Goal: Information Seeking & Learning: Learn about a topic

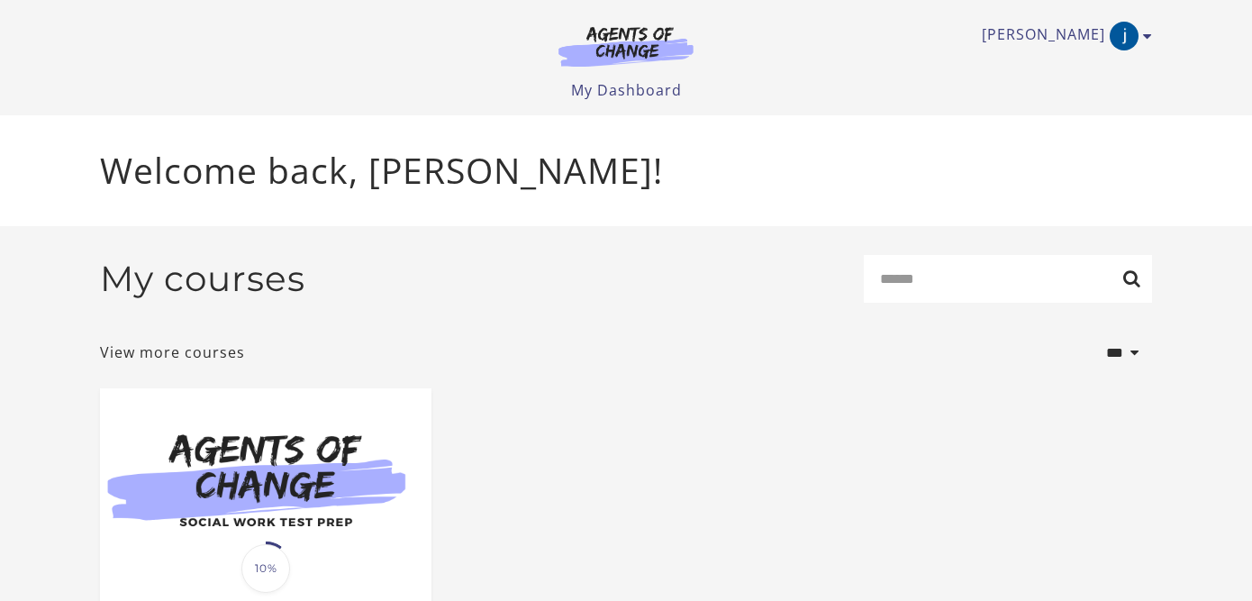
click at [258, 549] on span "10%" at bounding box center [265, 568] width 49 height 49
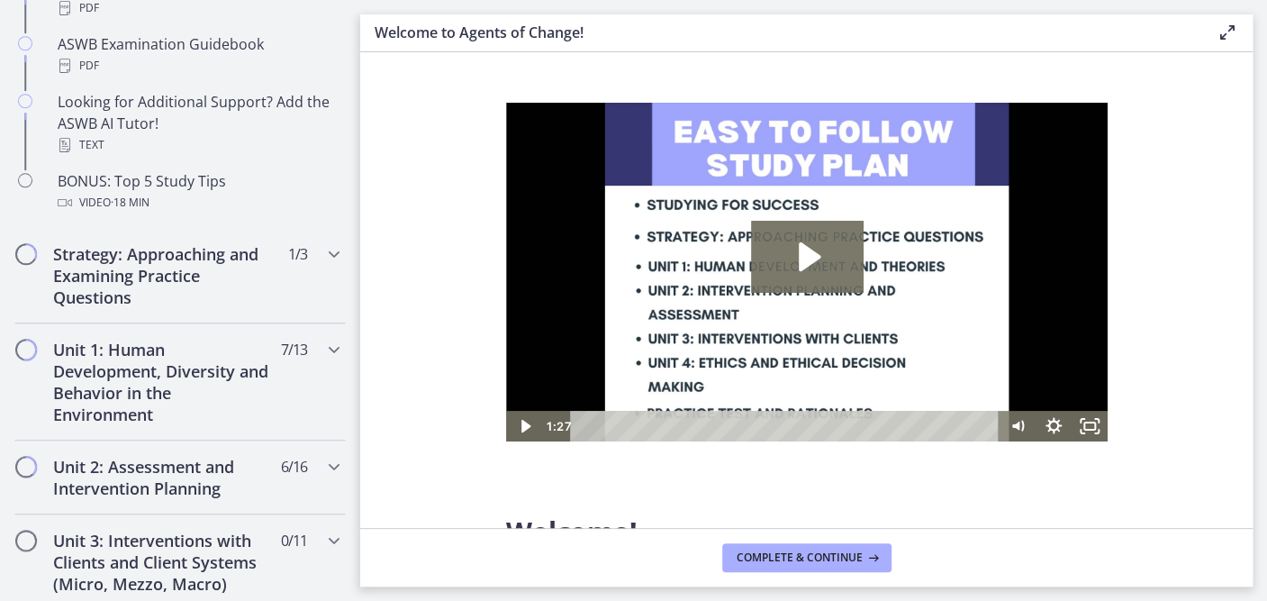
scroll to position [916, 0]
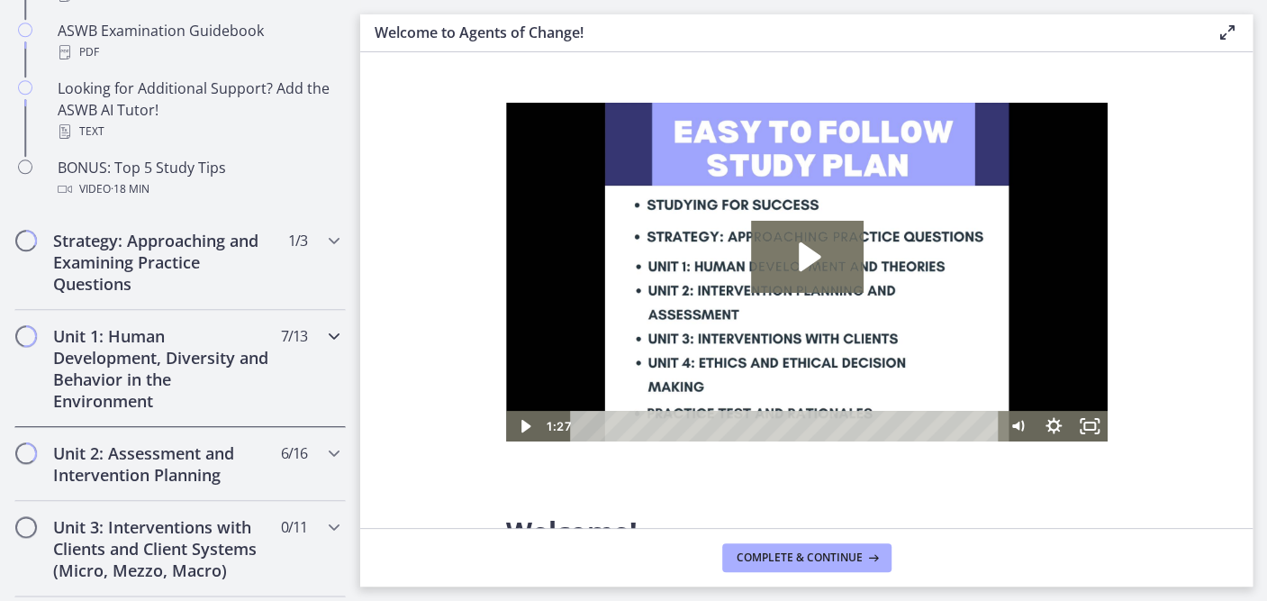
click at [323, 332] on icon "Chapters" at bounding box center [334, 336] width 22 height 22
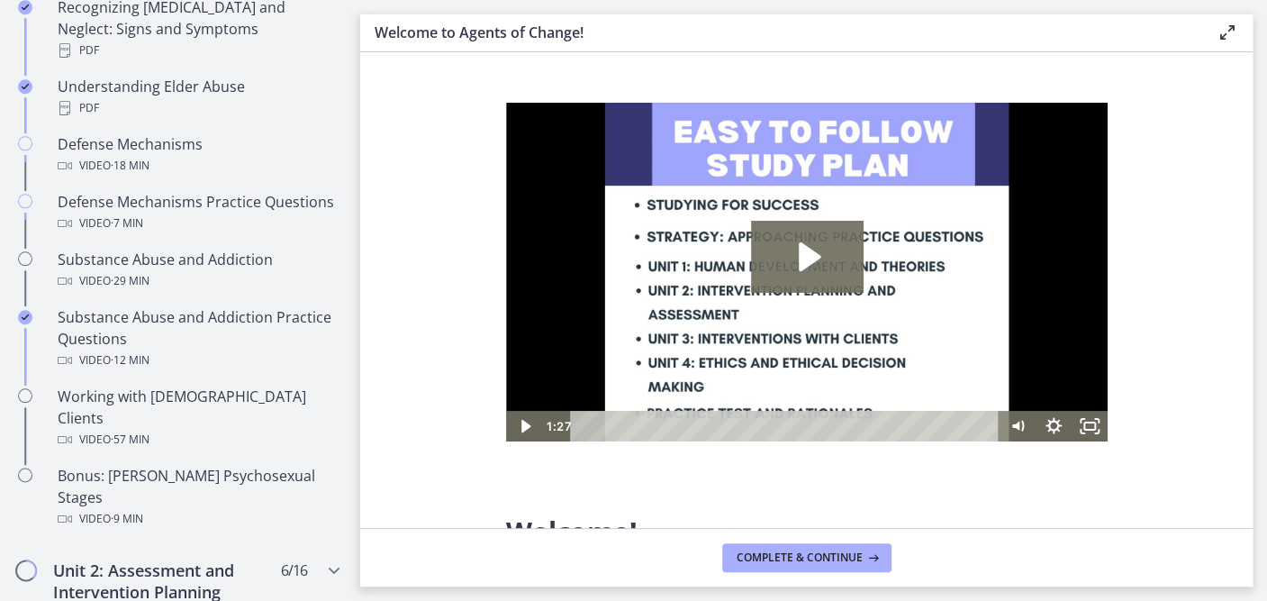
scroll to position [1008, 0]
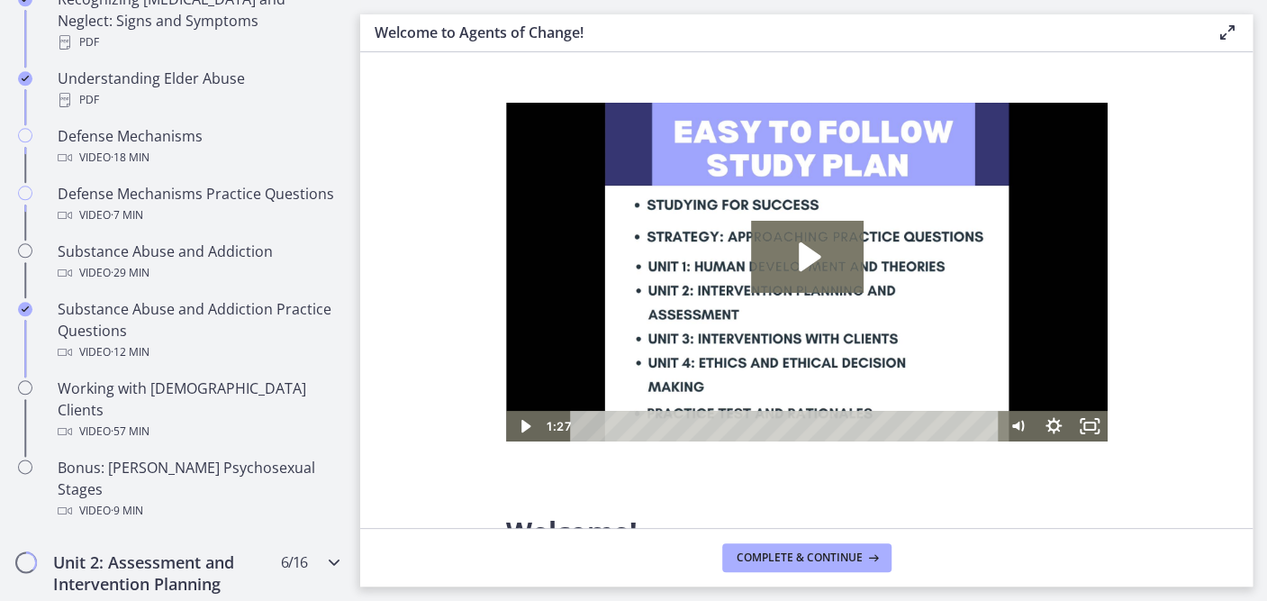
click at [323, 551] on icon "Chapters" at bounding box center [334, 562] width 22 height 22
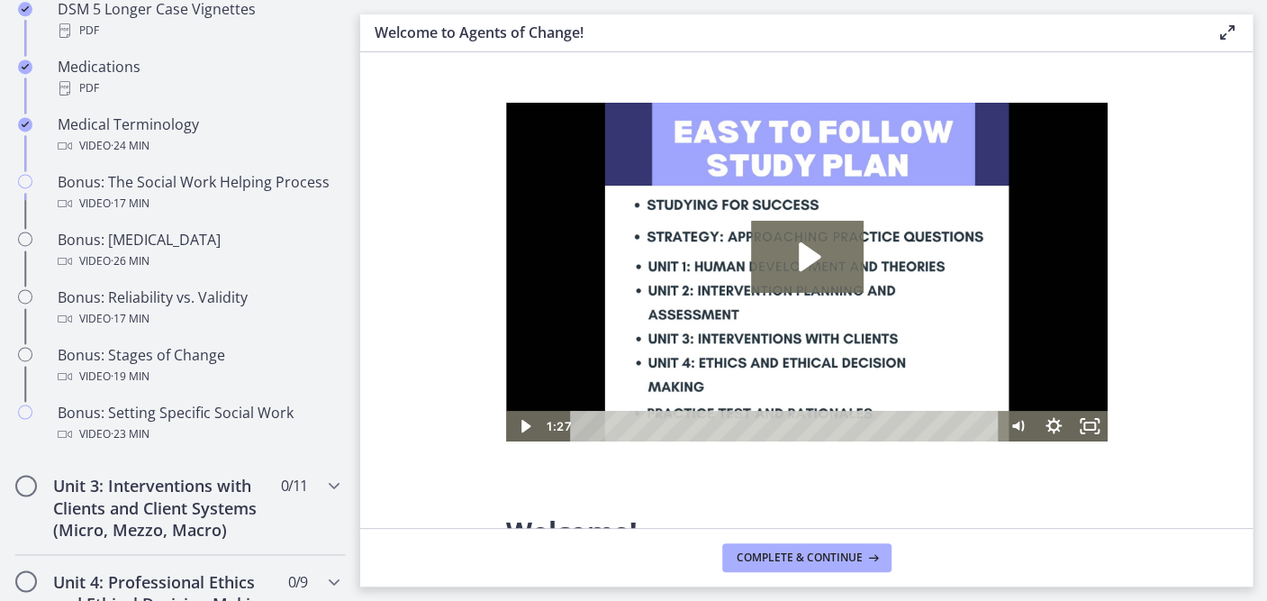
scroll to position [1423, 0]
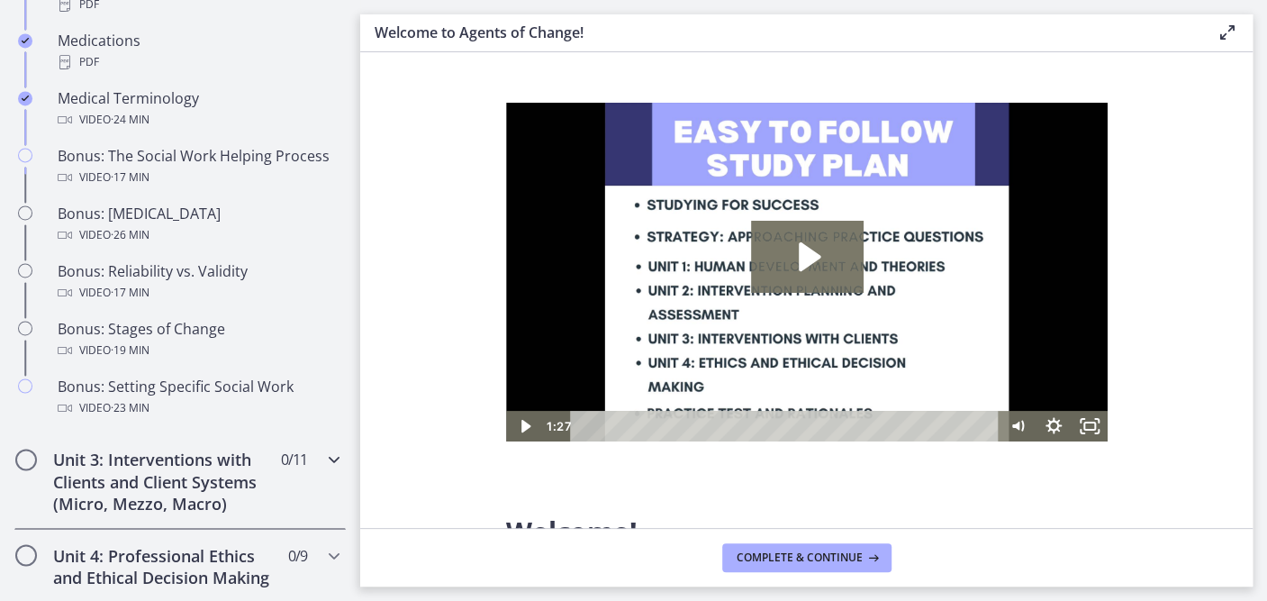
click at [323, 470] on icon "Chapters" at bounding box center [334, 459] width 22 height 22
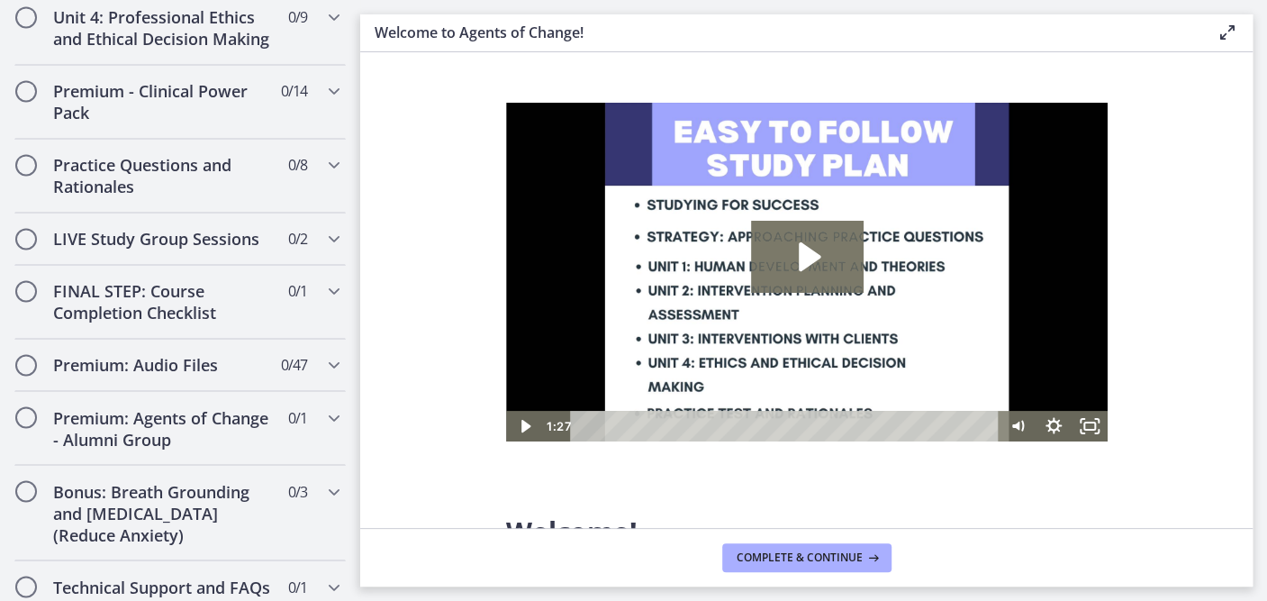
scroll to position [1499, 0]
click at [323, 375] on icon "Chapters" at bounding box center [334, 365] width 22 height 22
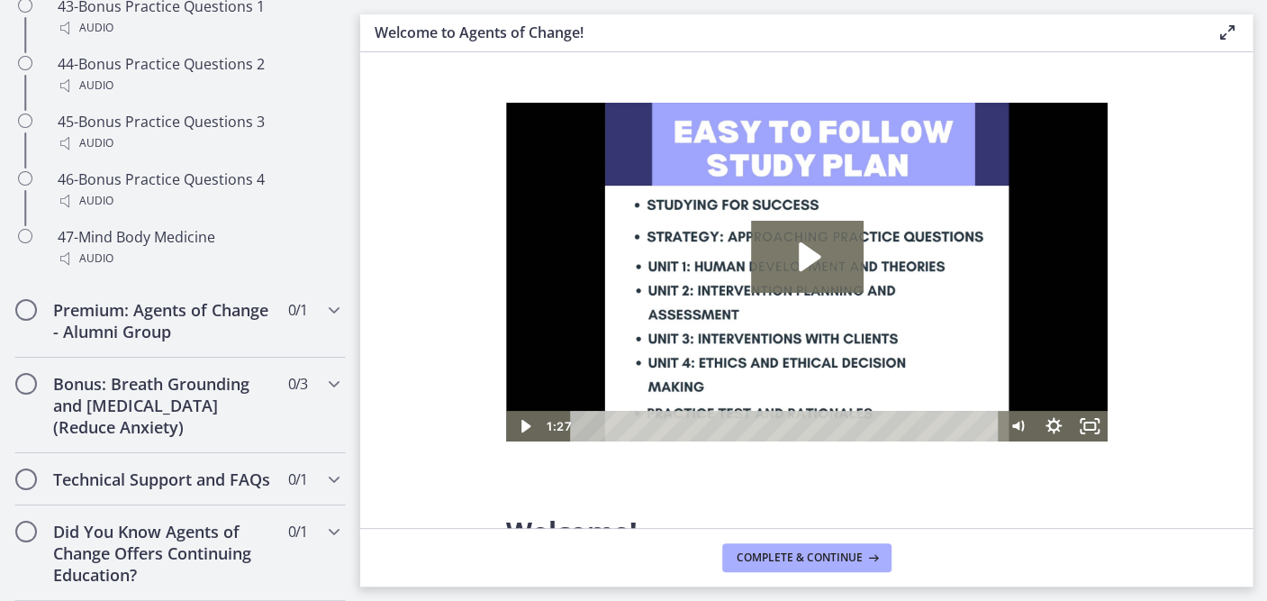
scroll to position [3825, 0]
click at [323, 373] on icon "Chapters" at bounding box center [334, 384] width 22 height 22
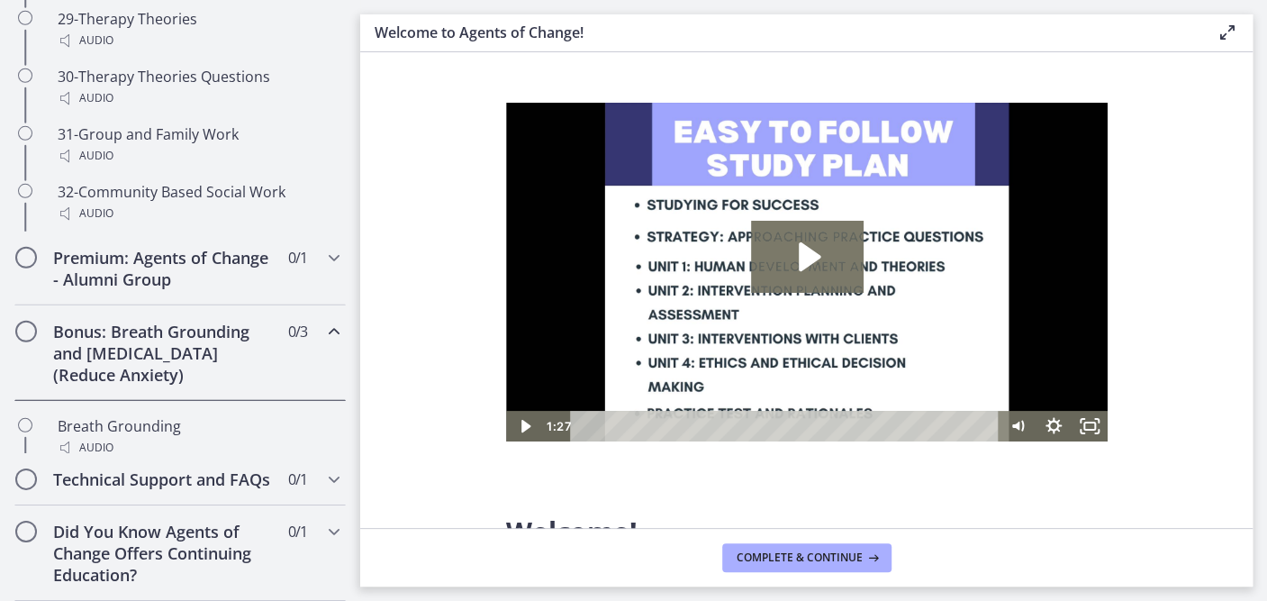
scroll to position [1181, 0]
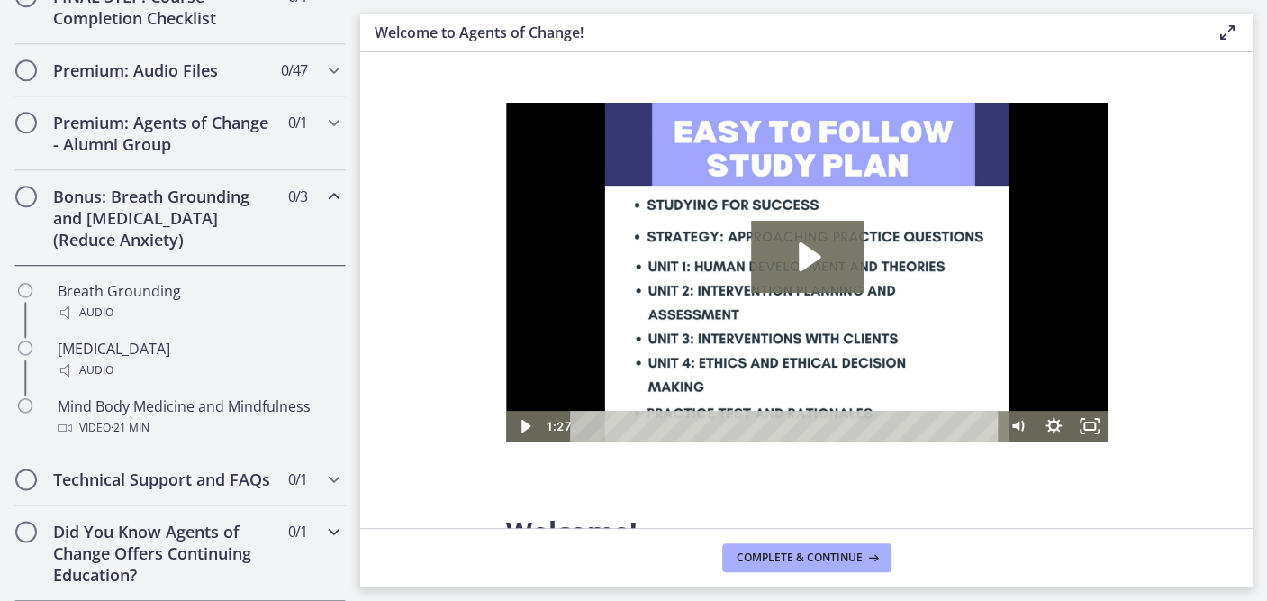
click at [323, 534] on icon "Chapters" at bounding box center [334, 531] width 22 height 22
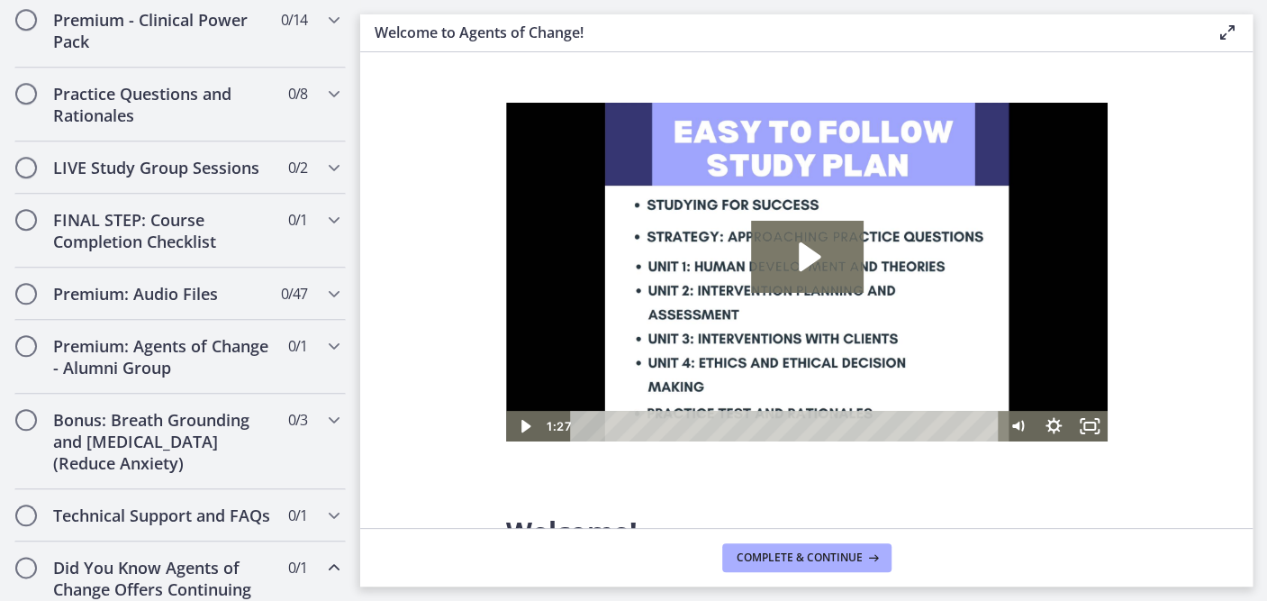
scroll to position [1109, 0]
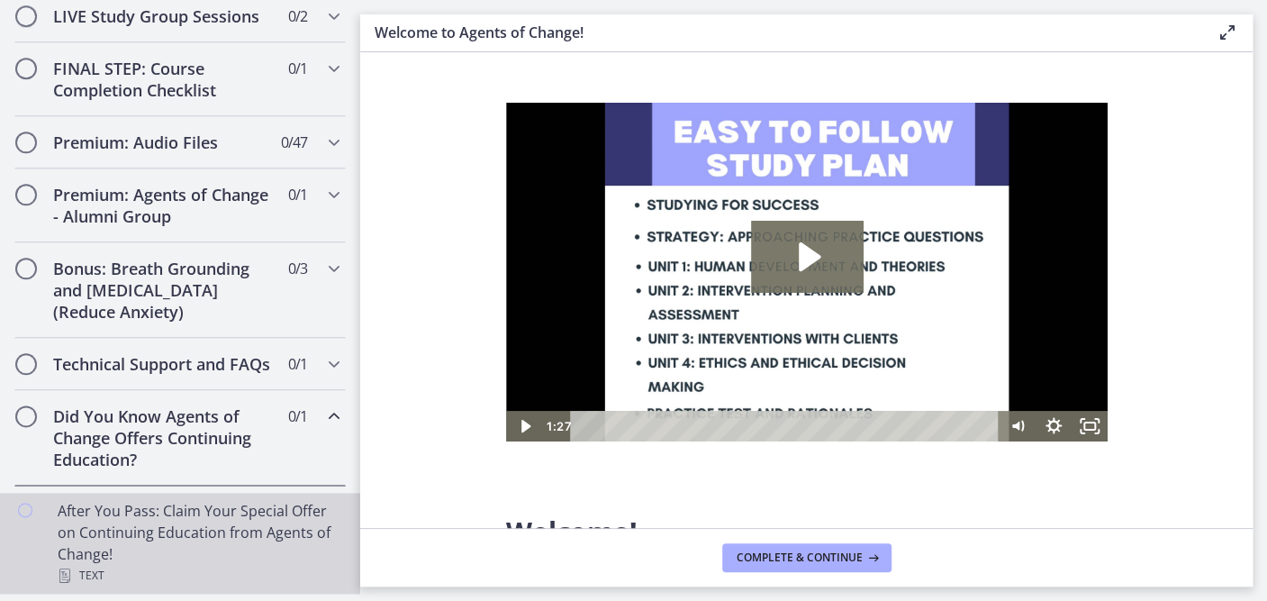
click at [159, 513] on div "After You Pass: Claim Your Special Offer on Continuing Education from Agents of…" at bounding box center [198, 543] width 281 height 86
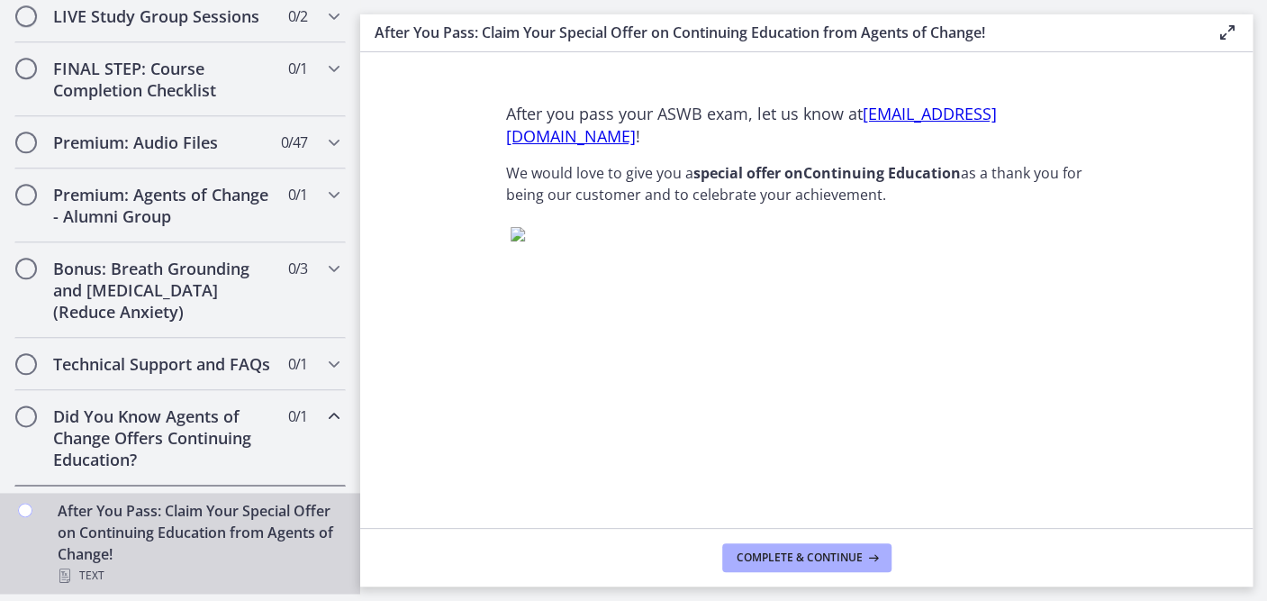
scroll to position [146, 0]
click at [820, 552] on span "Complete & continue" at bounding box center [800, 557] width 126 height 14
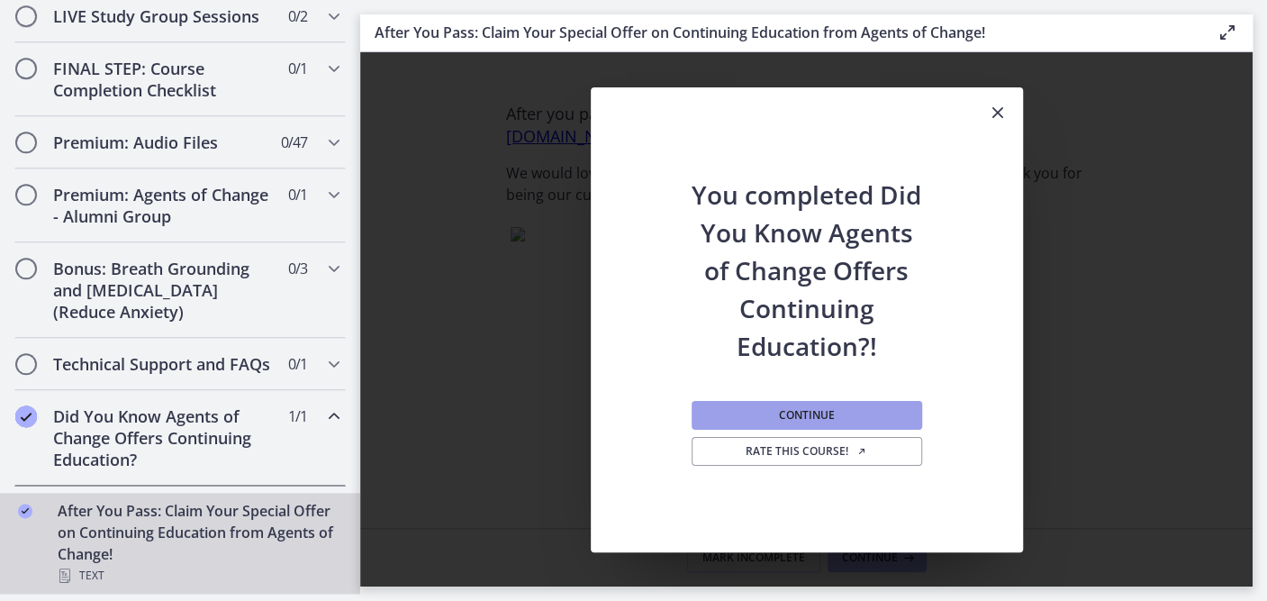
click at [860, 418] on button "Continue" at bounding box center [806, 415] width 230 height 29
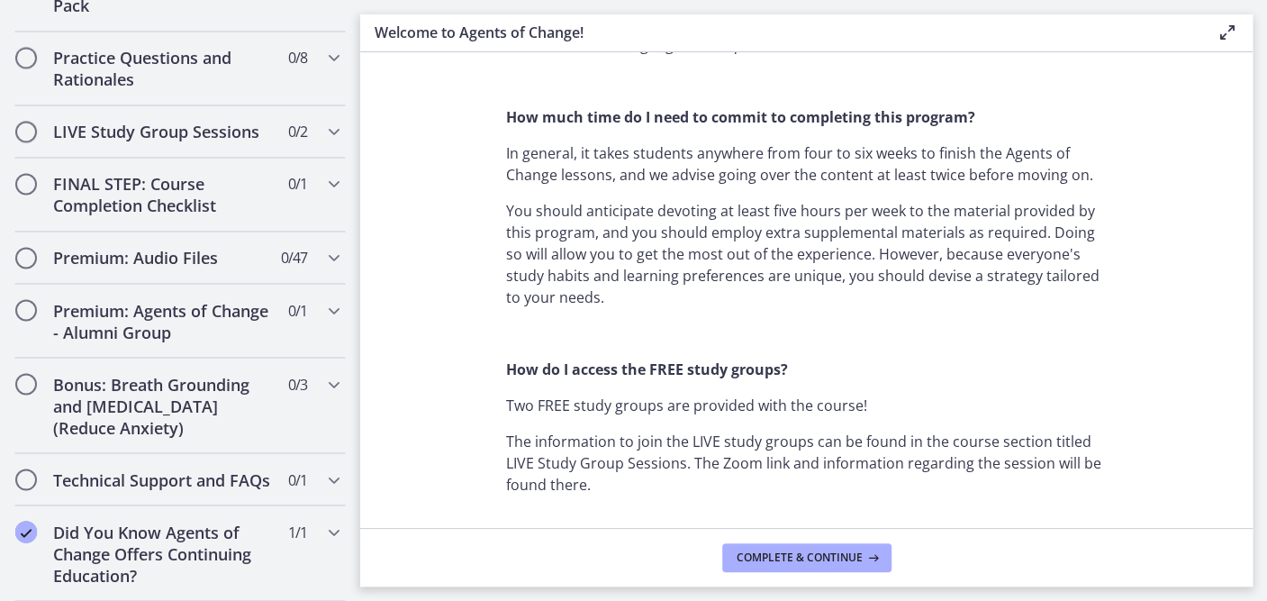
scroll to position [1208, 0]
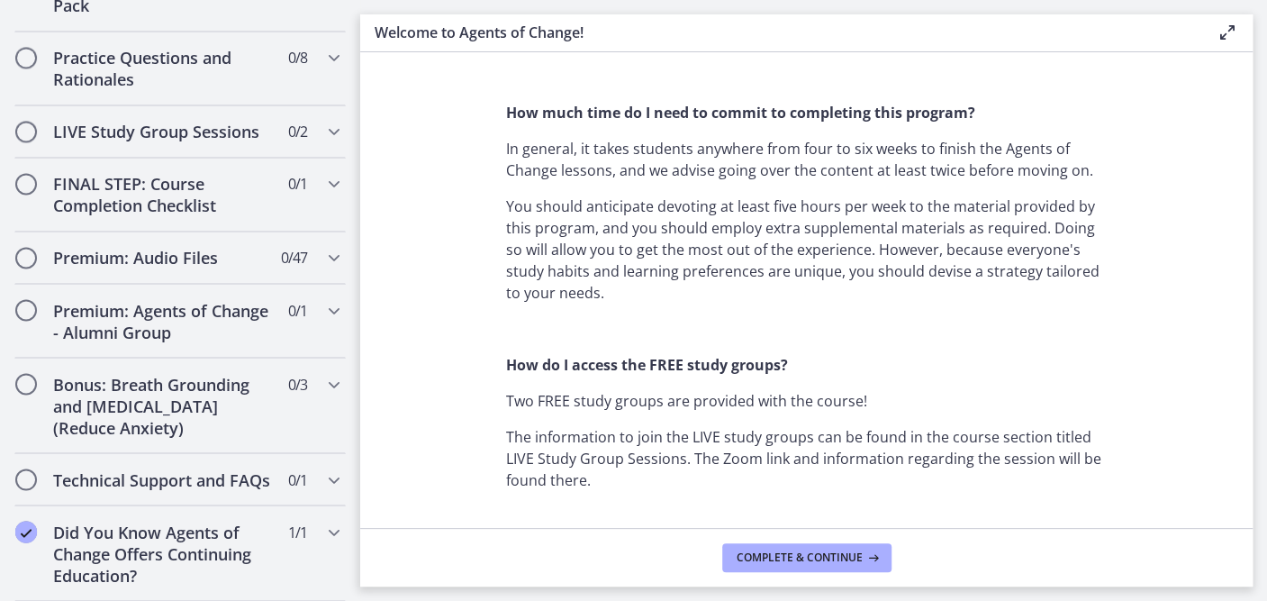
click at [586, 185] on div "Welcome! We are grateful that you have placed your trust in Agents of Change to…" at bounding box center [806, 229] width 601 height 2671
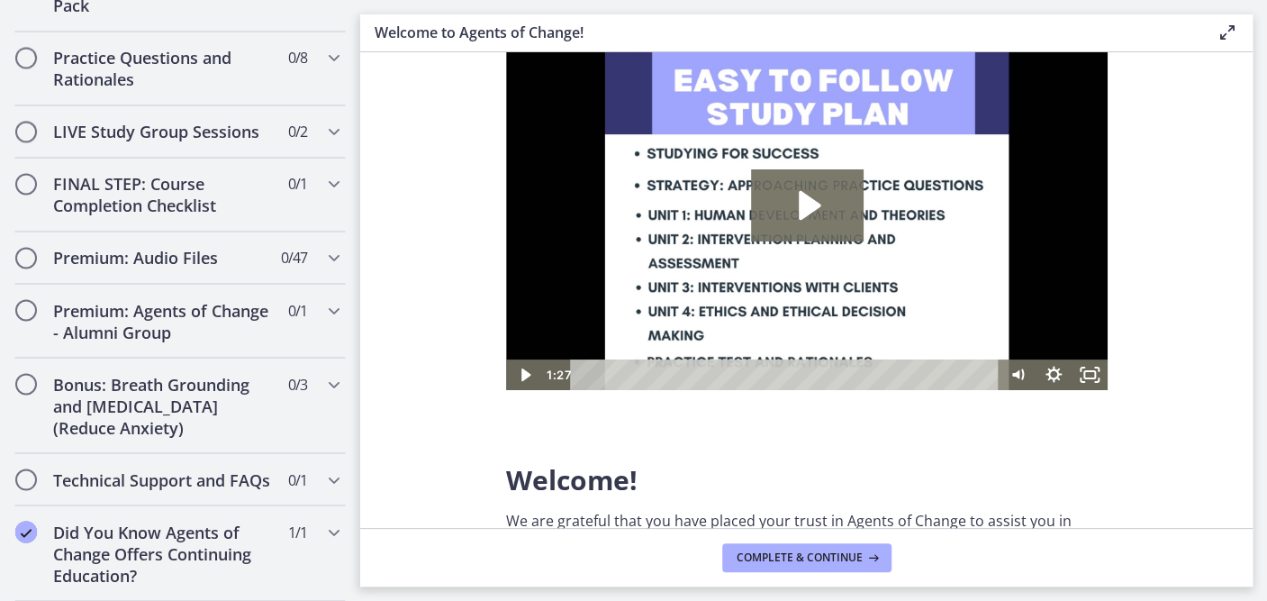
scroll to position [0, 0]
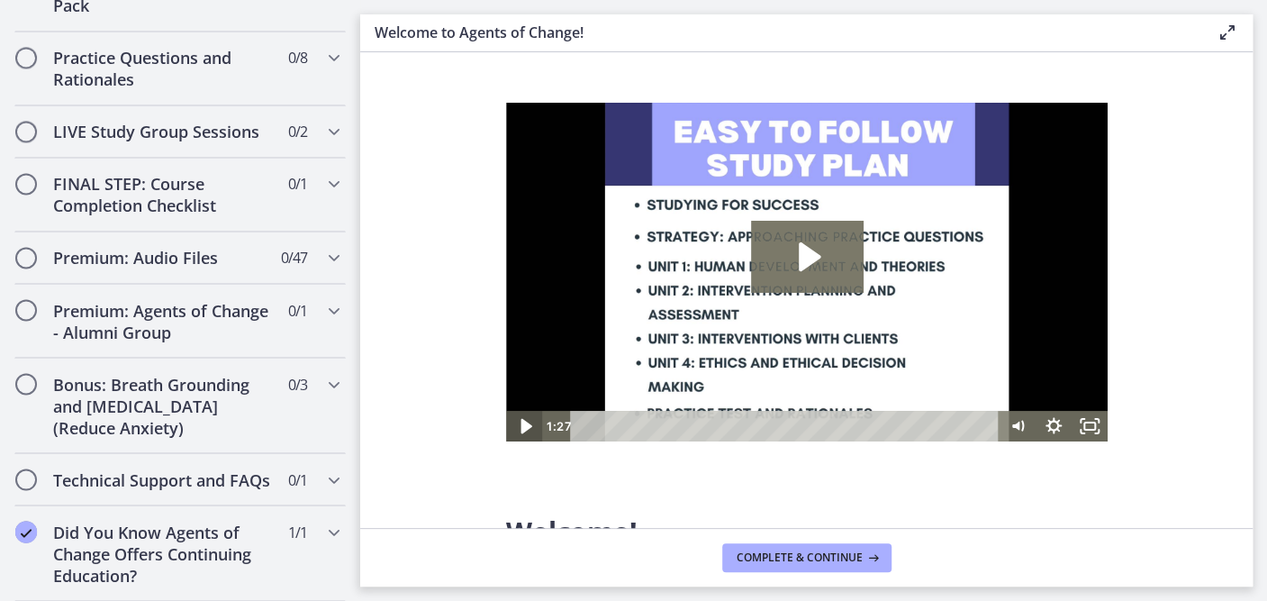
click at [527, 415] on icon "Play Video" at bounding box center [524, 426] width 43 height 37
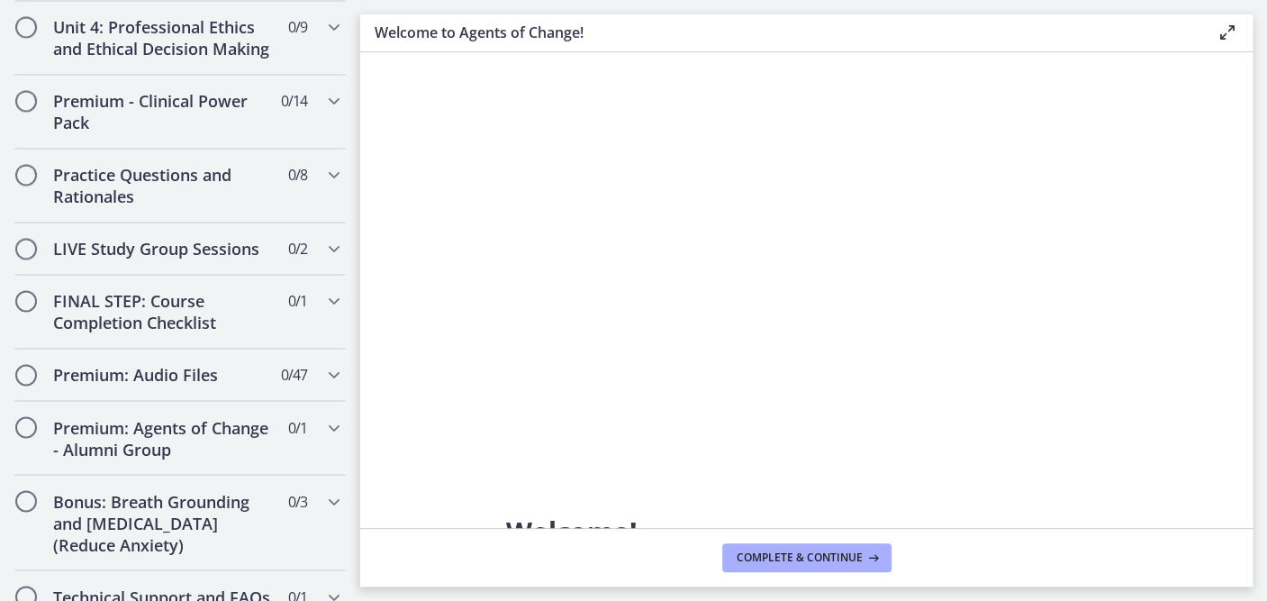
scroll to position [1503, 0]
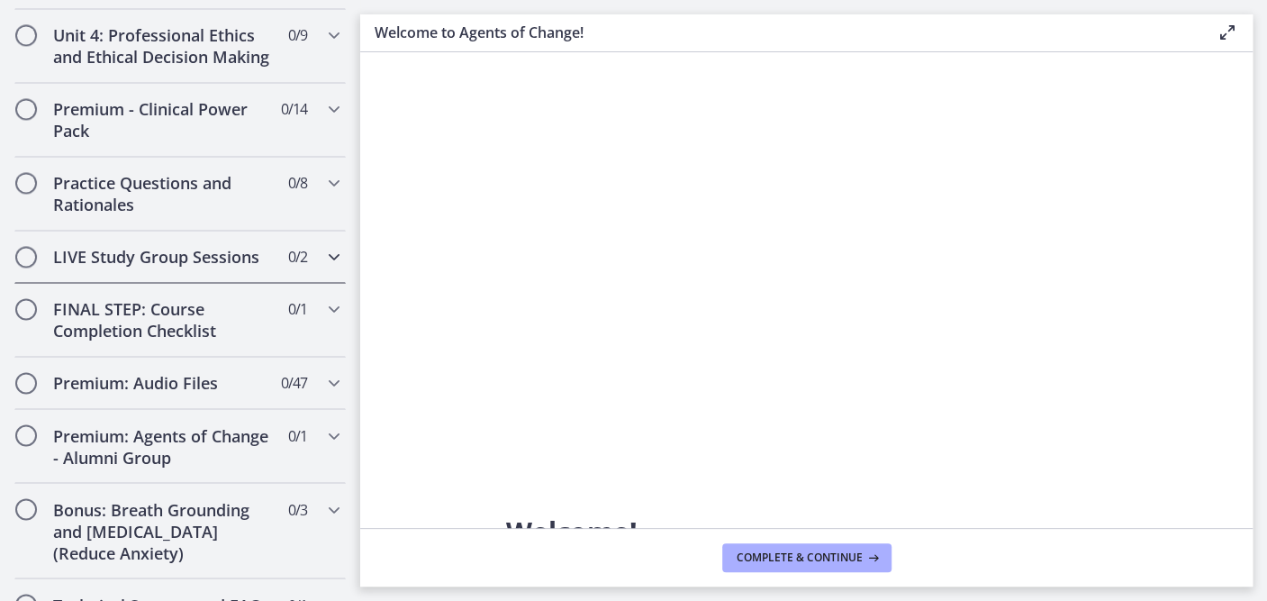
click at [323, 267] on icon "Chapters" at bounding box center [334, 257] width 22 height 22
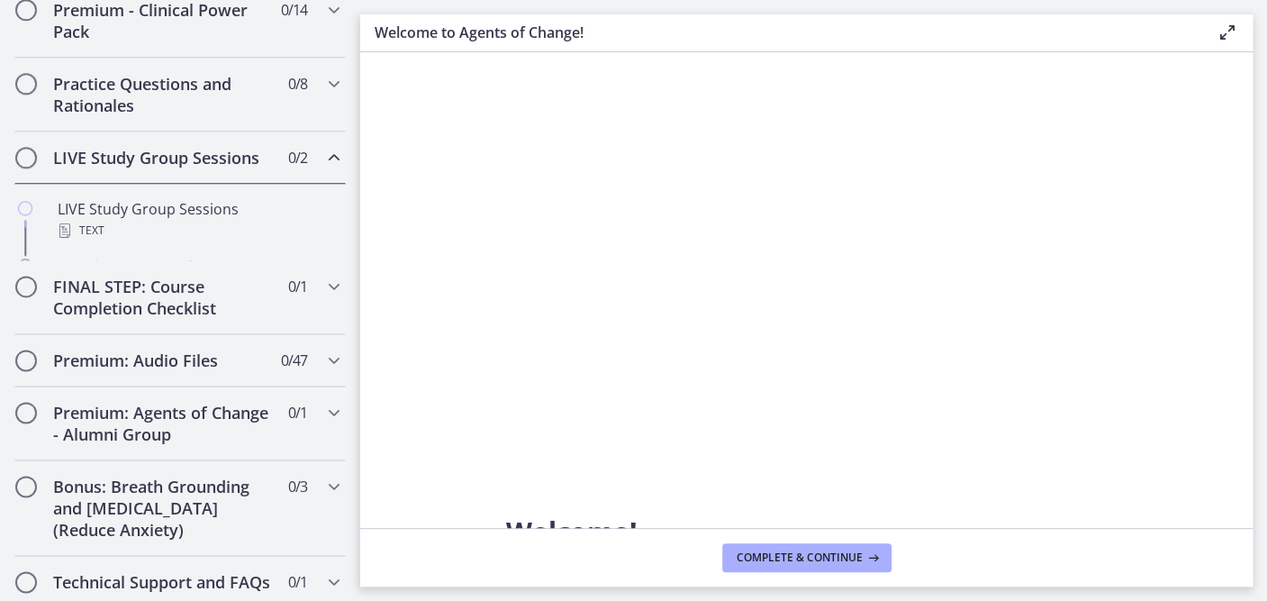
scroll to position [790, 0]
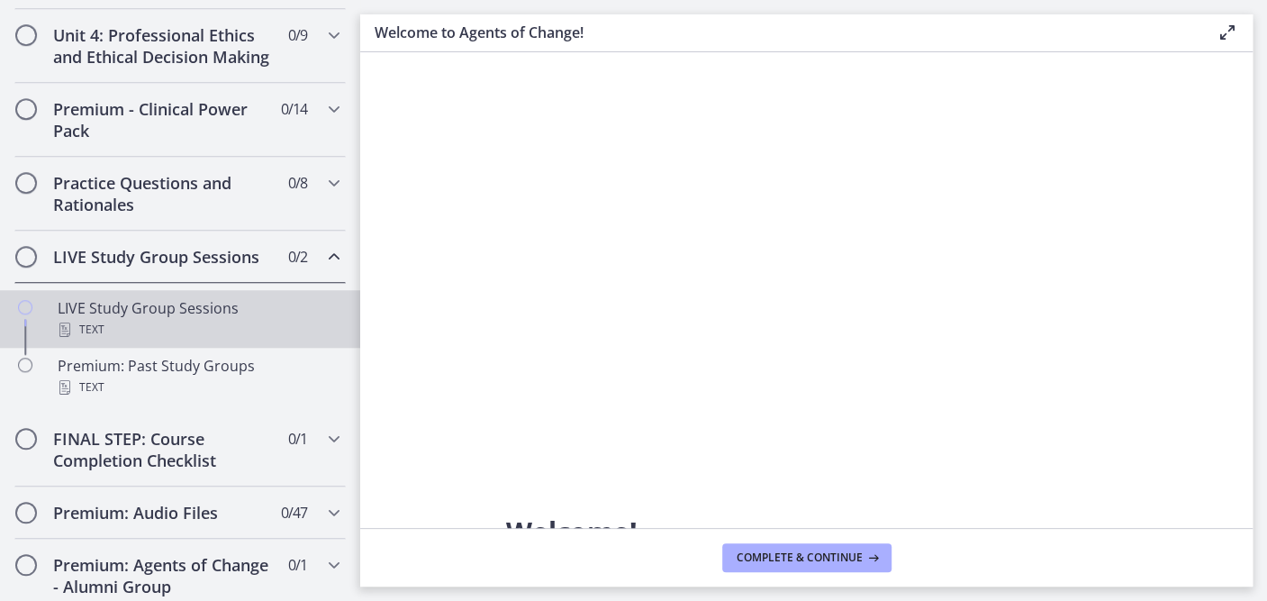
click at [195, 340] on div "Text" at bounding box center [198, 330] width 281 height 22
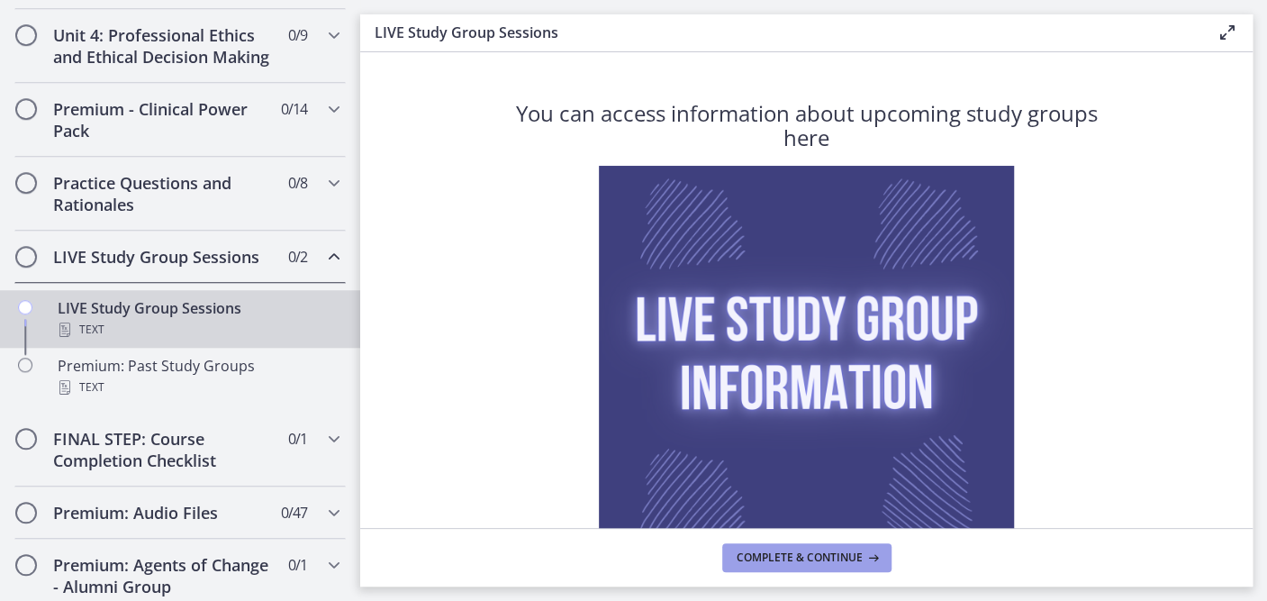
click at [801, 559] on span "Complete & continue" at bounding box center [800, 557] width 126 height 14
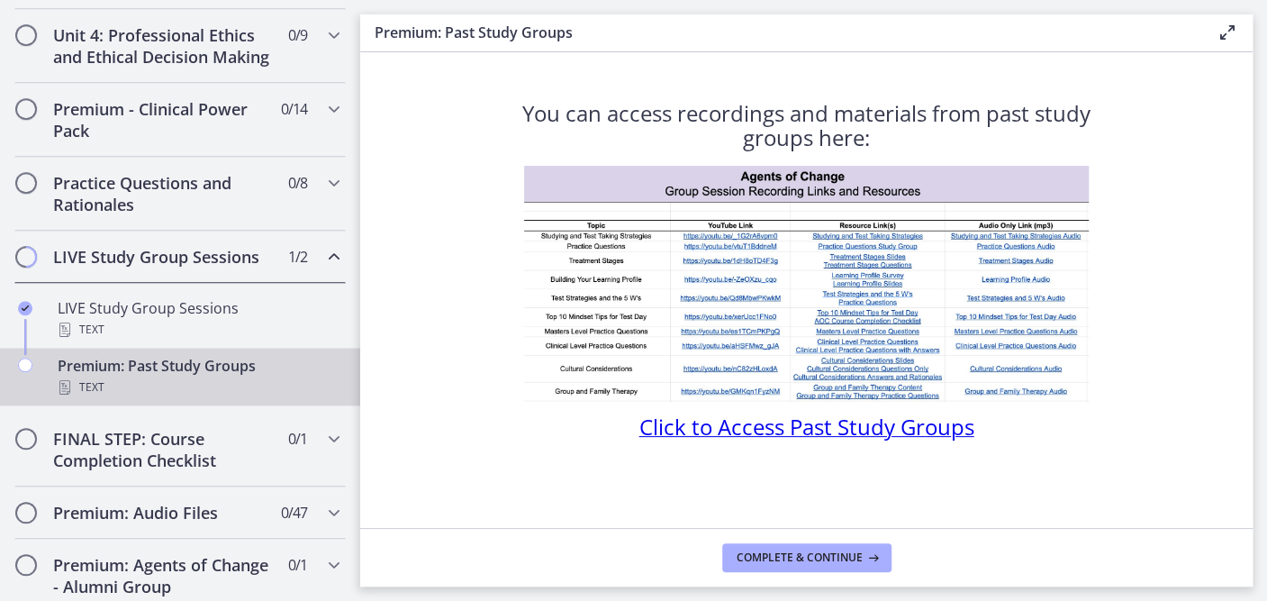
click at [864, 497] on div "You can access recordings and materials from past study groups here: Click to A…" at bounding box center [807, 307] width 630 height 439
click at [716, 313] on img at bounding box center [806, 284] width 565 height 236
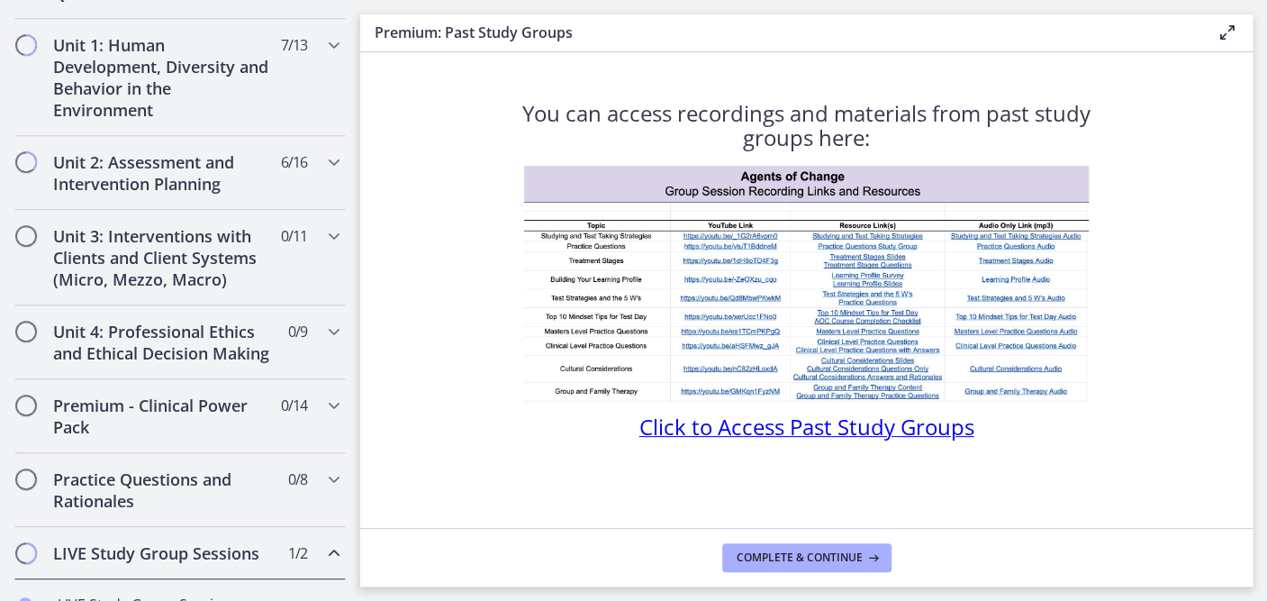
scroll to position [475, 0]
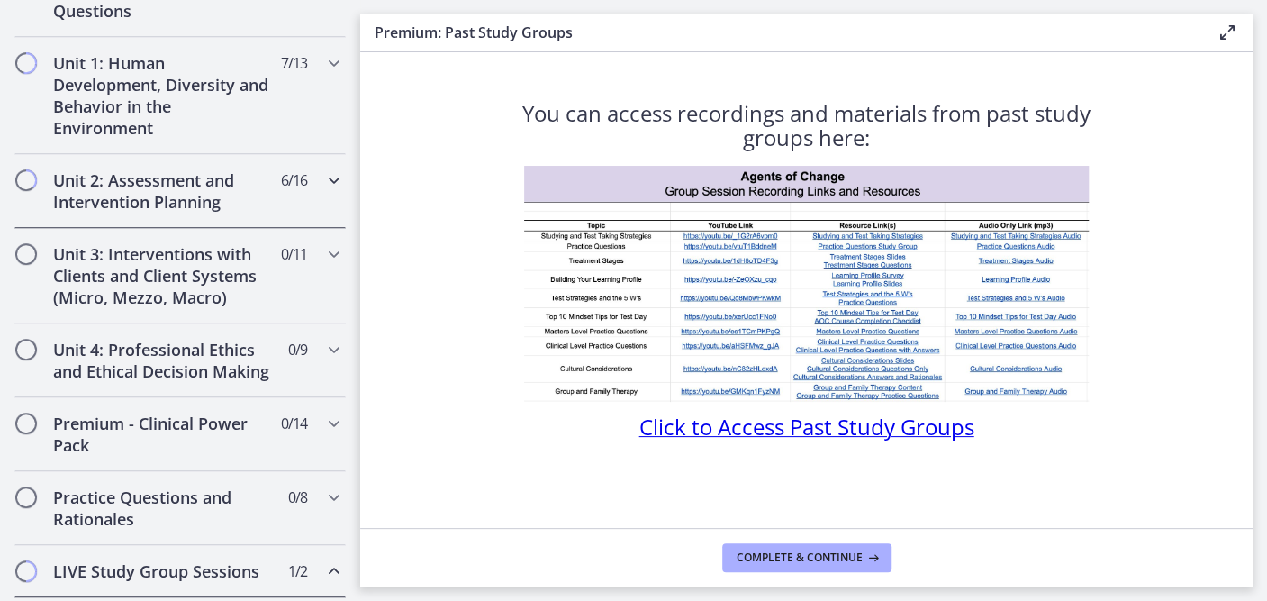
click at [323, 171] on icon "Chapters" at bounding box center [334, 180] width 22 height 22
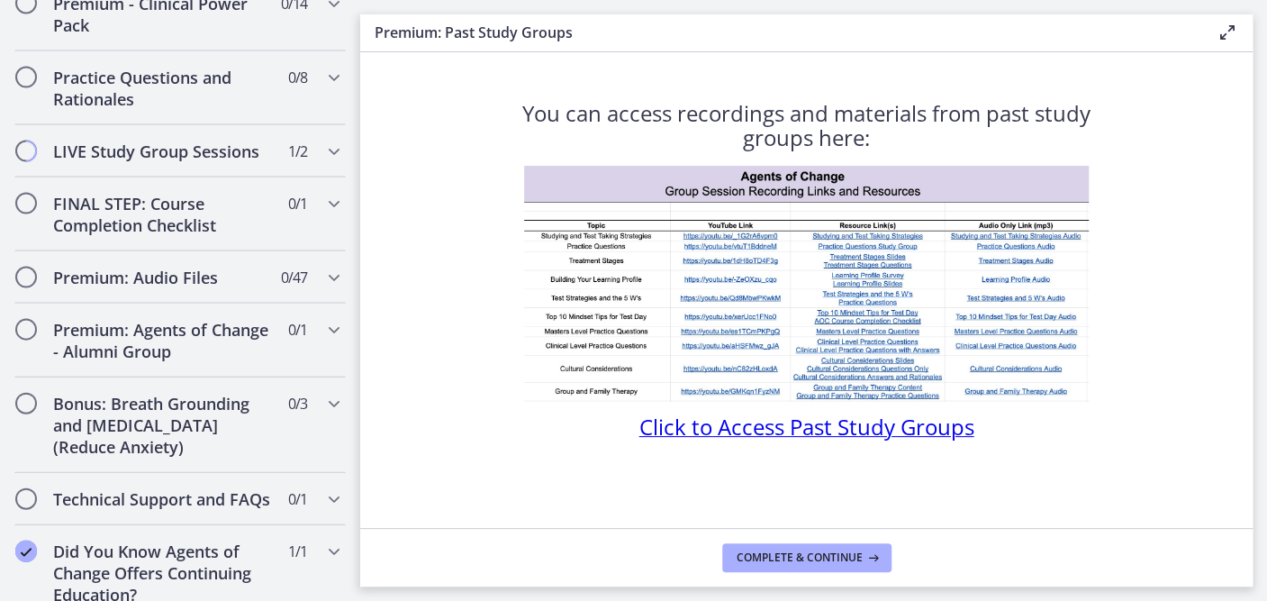
scroll to position [2168, 0]
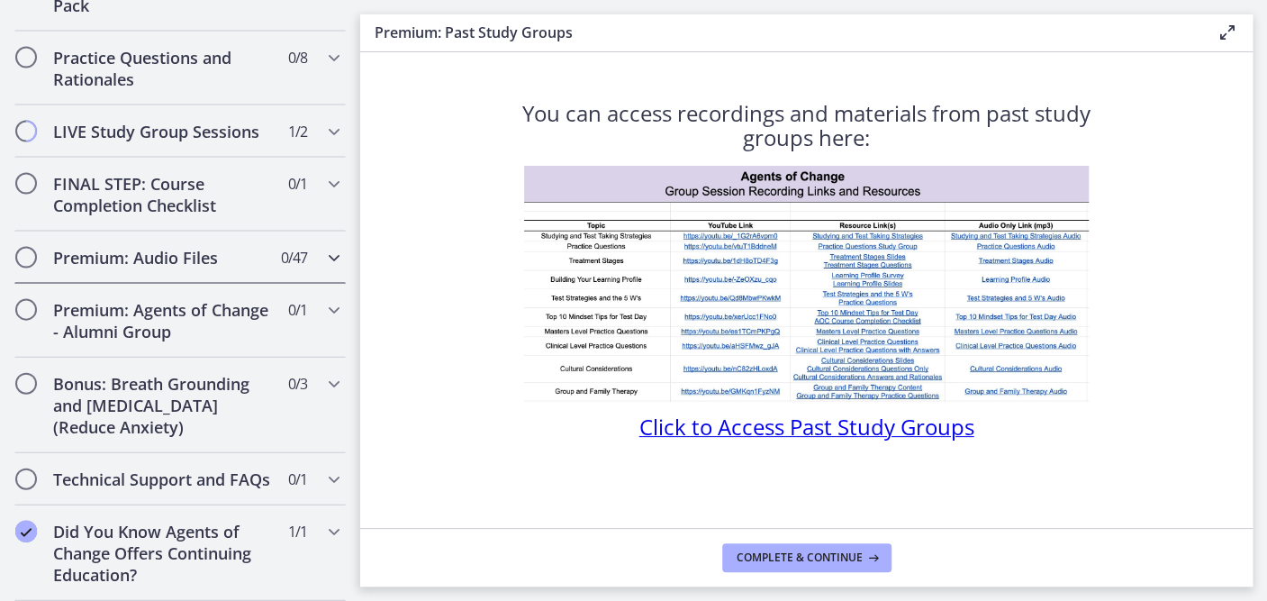
click at [310, 250] on div "Premium: Audio Files 0 / 47 Completed" at bounding box center [179, 257] width 331 height 52
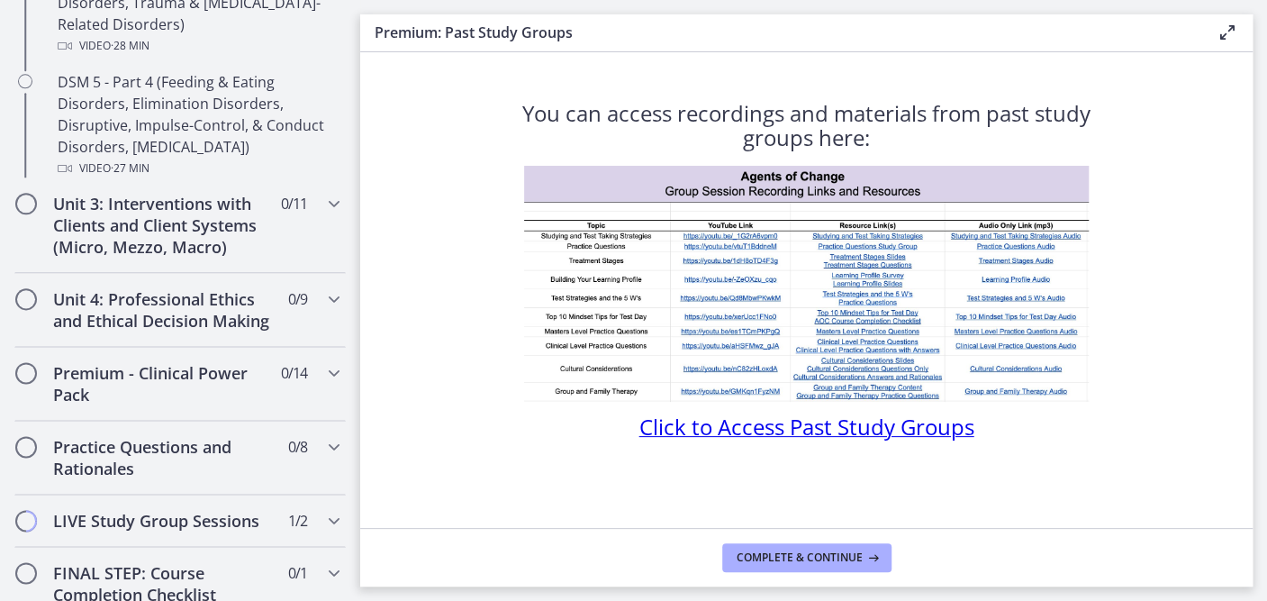
scroll to position [993, 0]
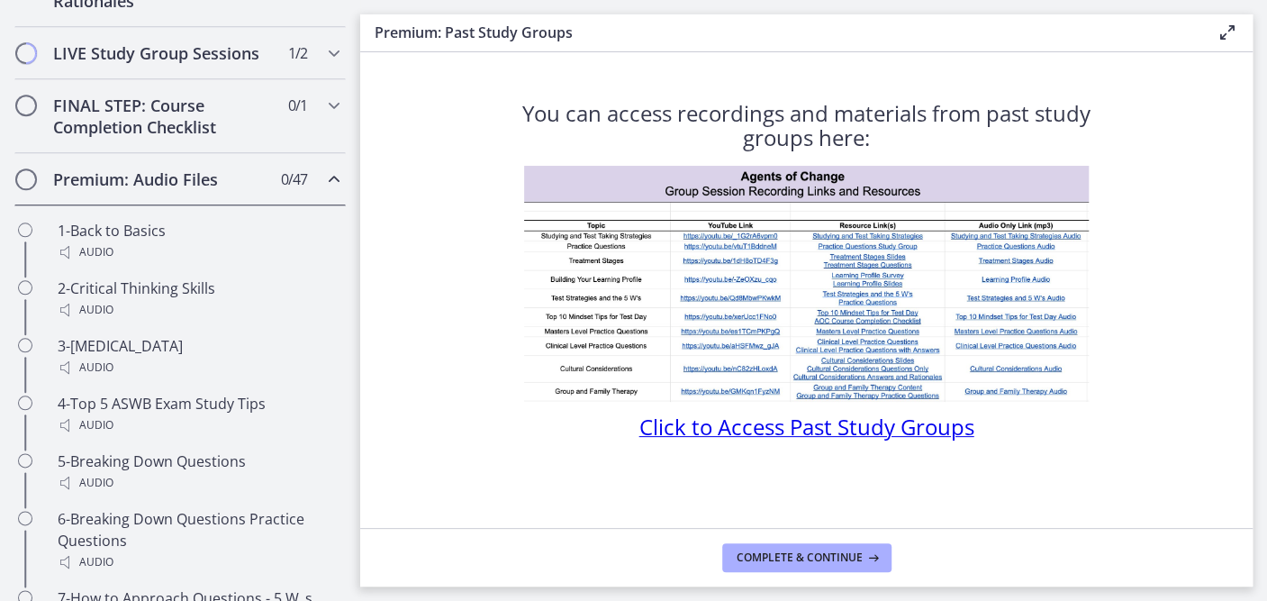
drag, startPoint x: 364, startPoint y: 209, endPoint x: 362, endPoint y: 230, distance: 20.8
click at [362, 230] on section "You can access recordings and materials from past study groups here: Click to A…" at bounding box center [806, 289] width 892 height 475
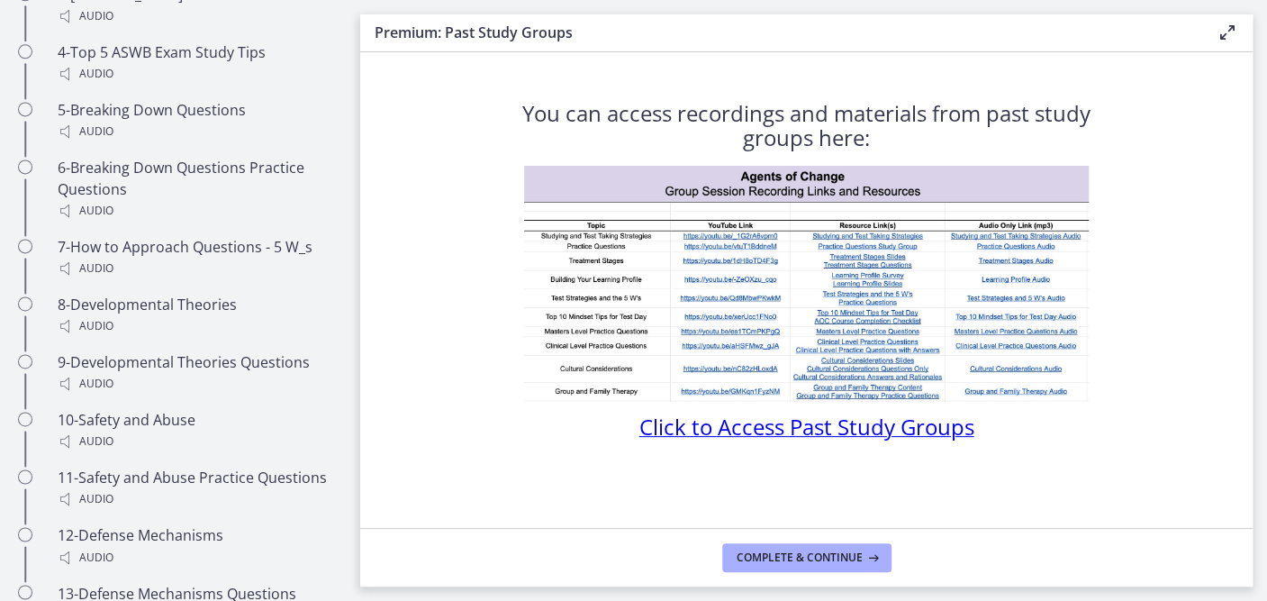
scroll to position [1370, 0]
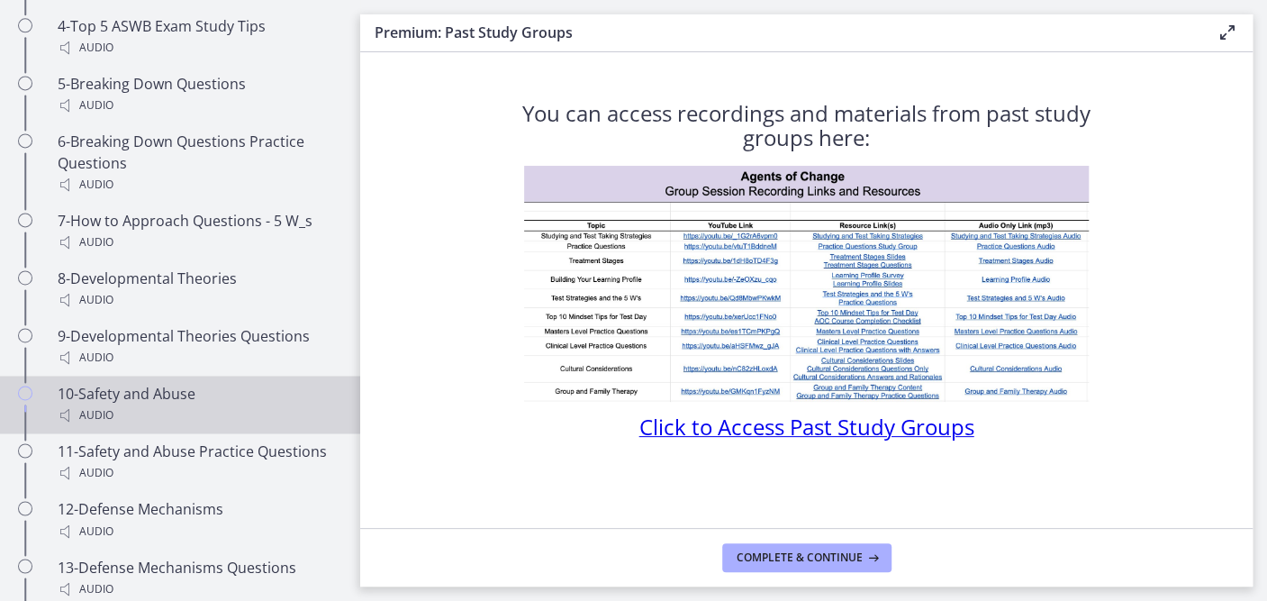
click at [109, 426] on div "Audio" at bounding box center [198, 415] width 281 height 22
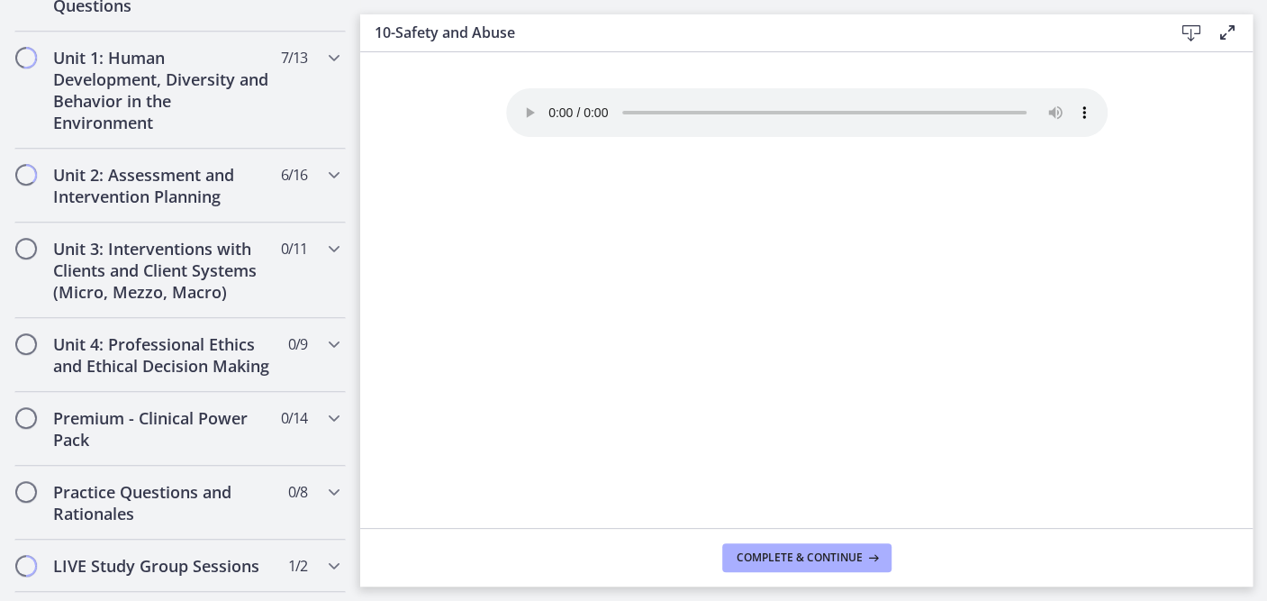
scroll to position [475, 0]
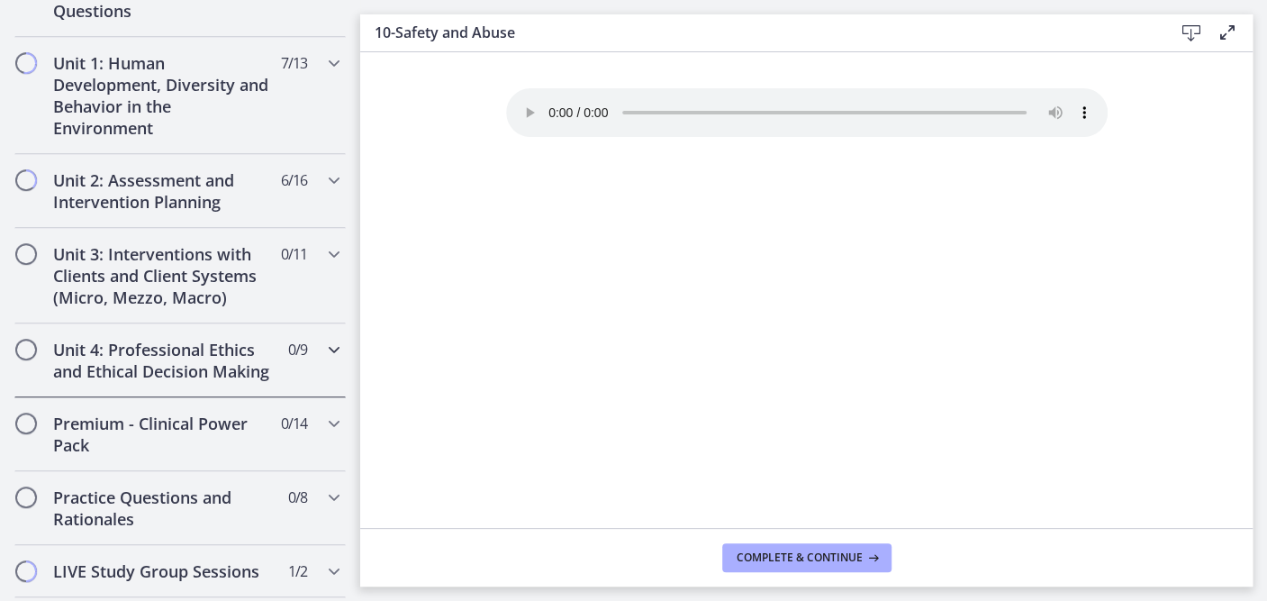
click at [323, 360] on icon "Chapters" at bounding box center [334, 350] width 22 height 22
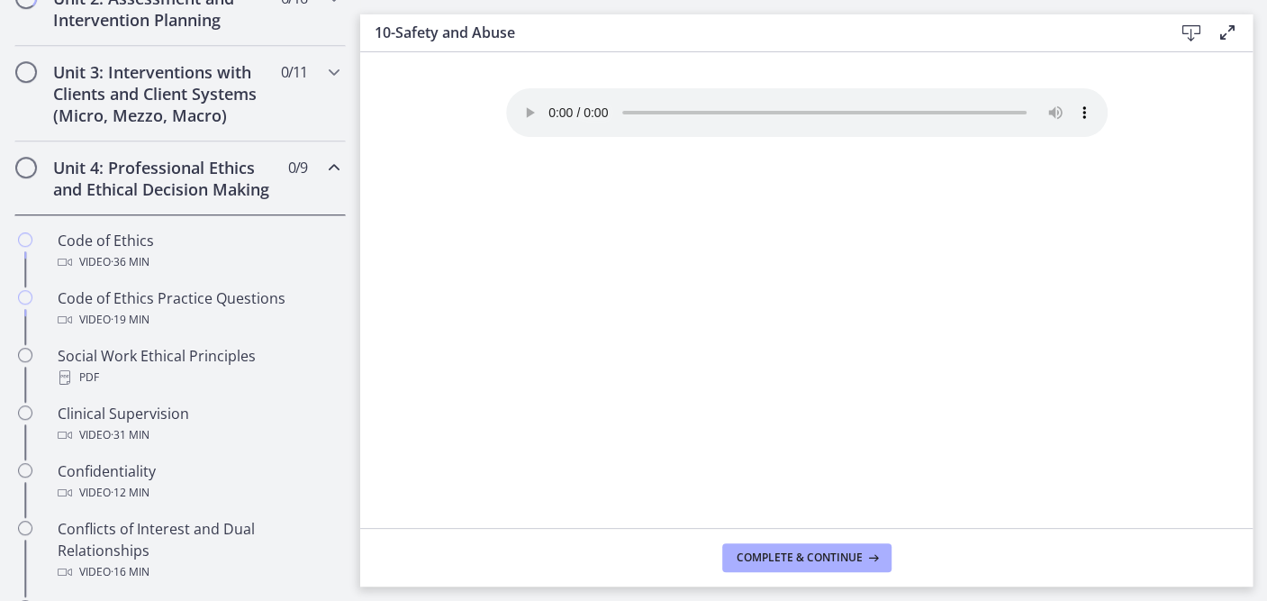
scroll to position [654, 0]
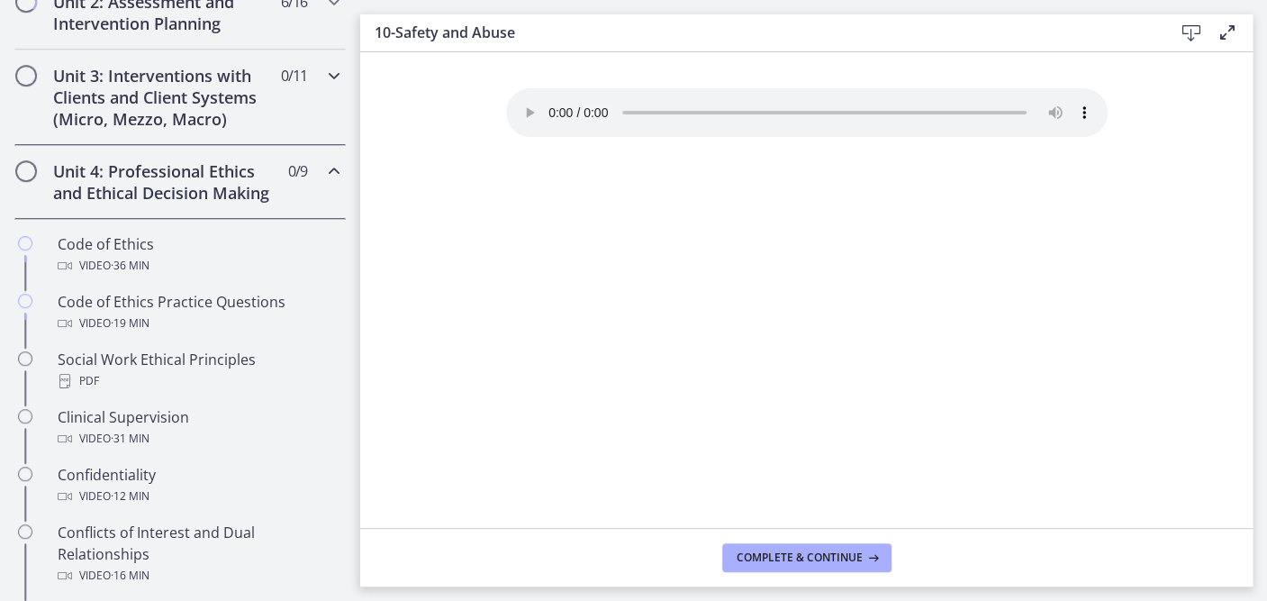
click at [316, 60] on div "Unit 3: Interventions with Clients and Client Systems (Micro, Mezzo, Macro) 0 /…" at bounding box center [179, 97] width 331 height 95
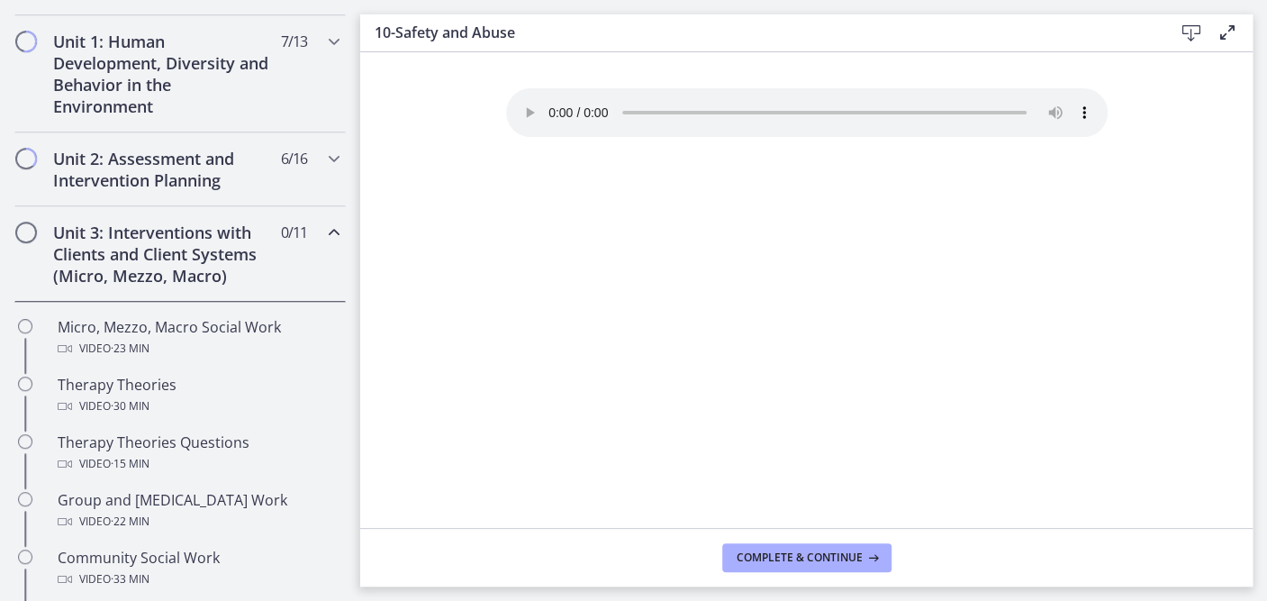
scroll to position [505, 0]
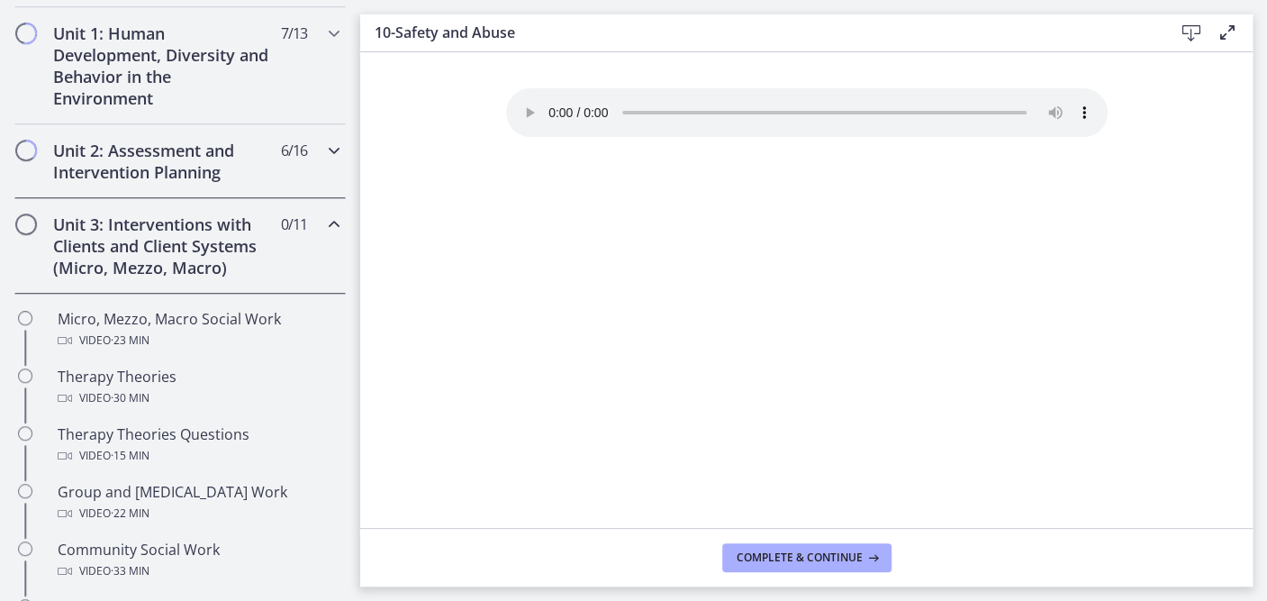
click at [323, 157] on icon "Chapters" at bounding box center [334, 151] width 22 height 22
